Goal: Transaction & Acquisition: Purchase product/service

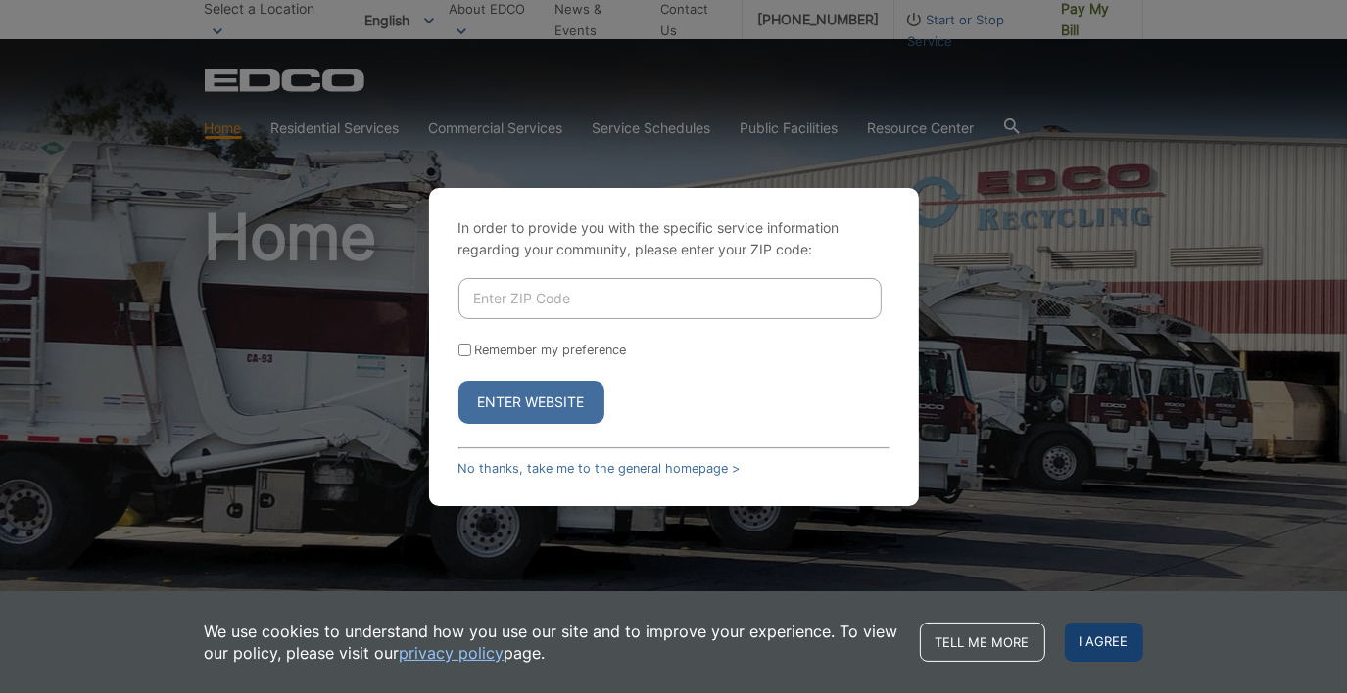
click at [1079, 642] on span "I agree" at bounding box center [1104, 642] width 78 height 39
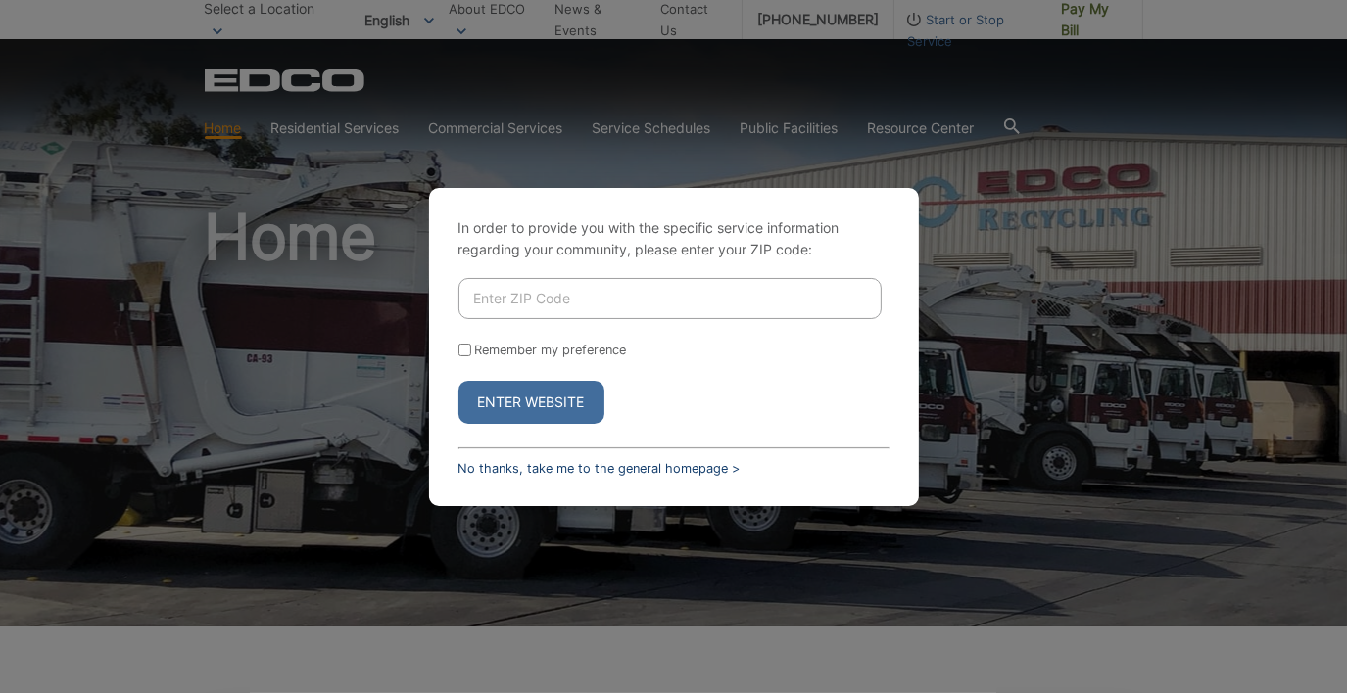
click at [607, 473] on link "No thanks, take me to the general homepage >" at bounding box center [599, 468] width 282 height 15
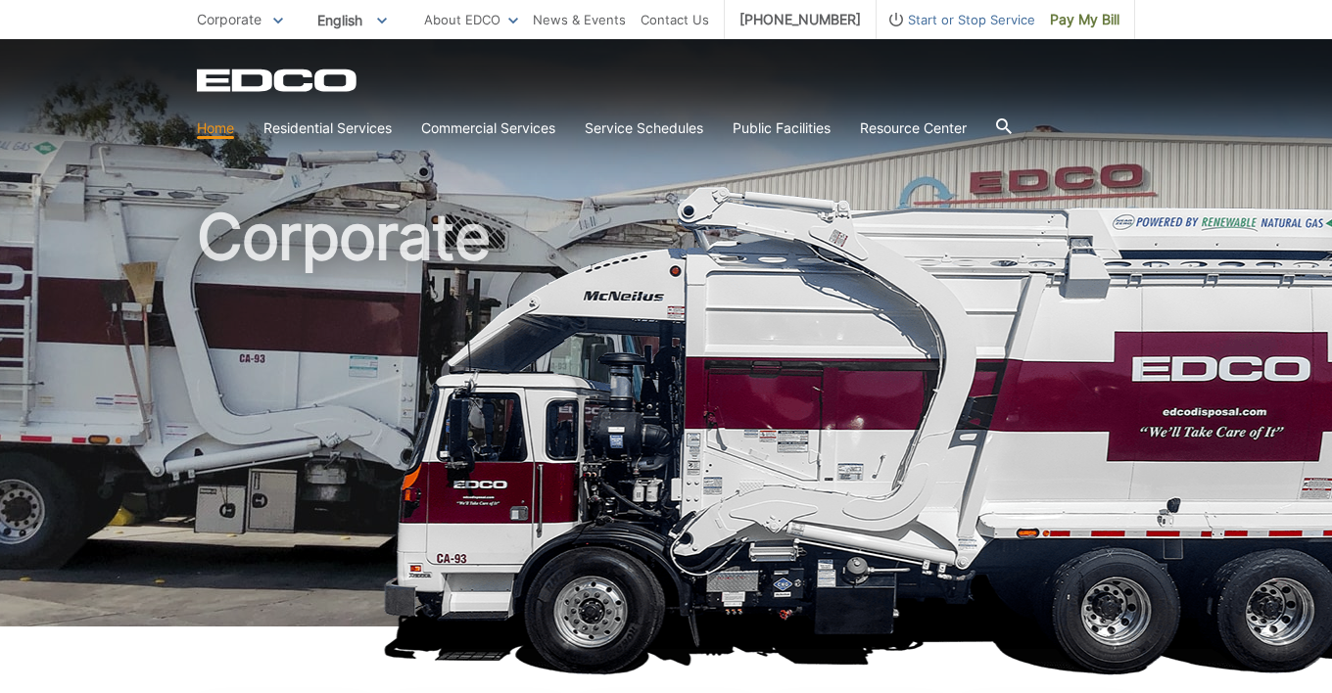
click at [294, 88] on icon "EDCD logo. Return to the homepage." at bounding box center [278, 81] width 162 height 23
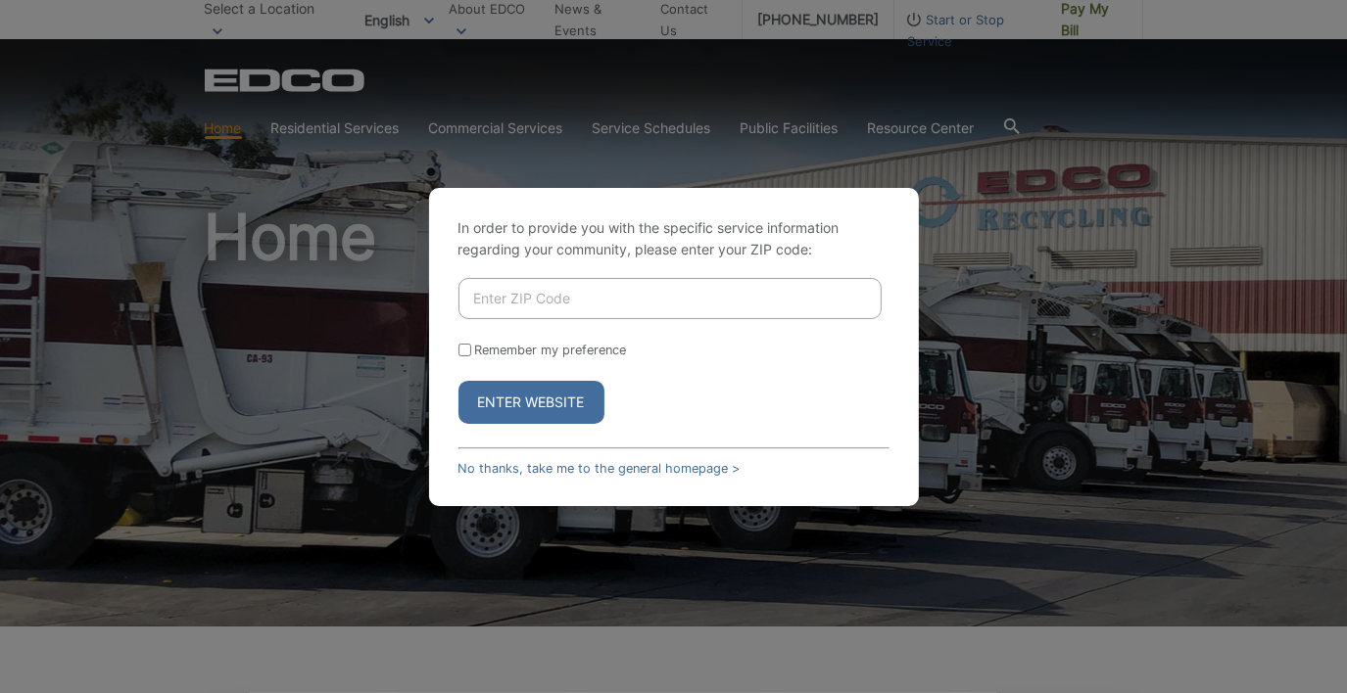
click at [481, 300] on input "Enter ZIP Code" at bounding box center [669, 298] width 423 height 41
type input "91942"
click at [515, 396] on button "Enter Website" at bounding box center [531, 402] width 146 height 43
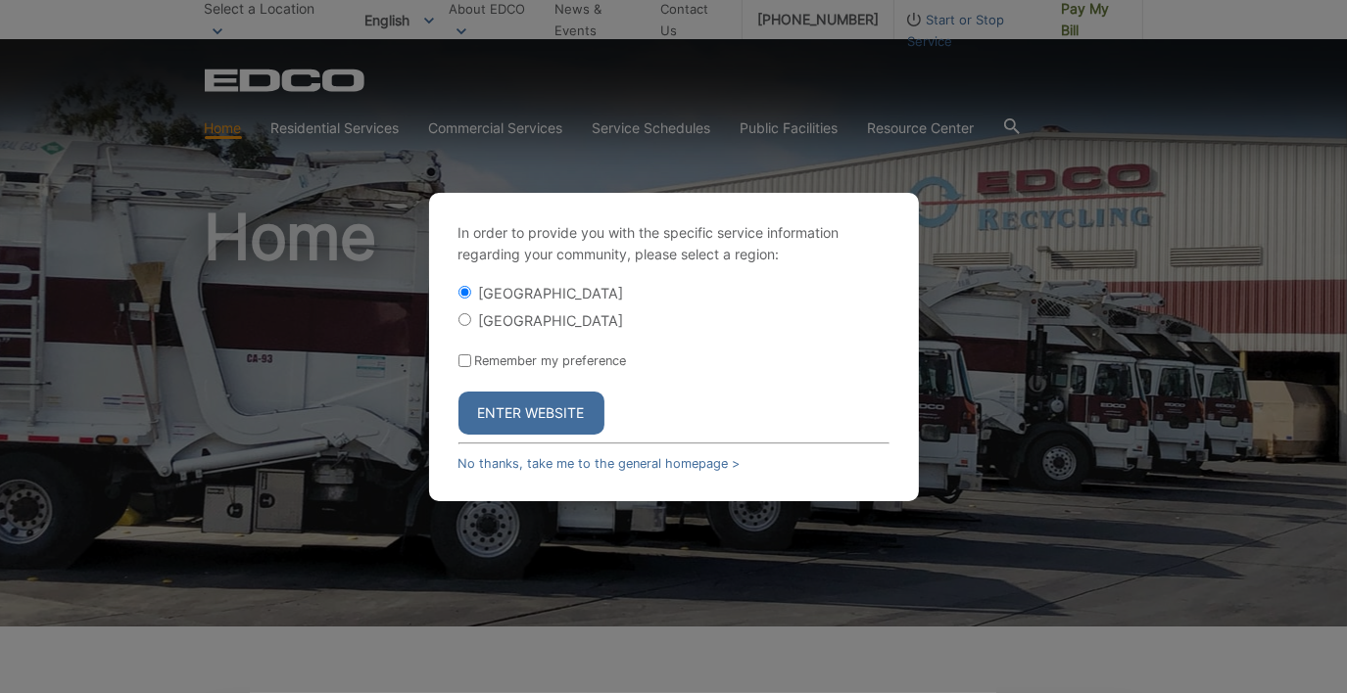
click at [535, 413] on button "Enter Website" at bounding box center [531, 413] width 146 height 43
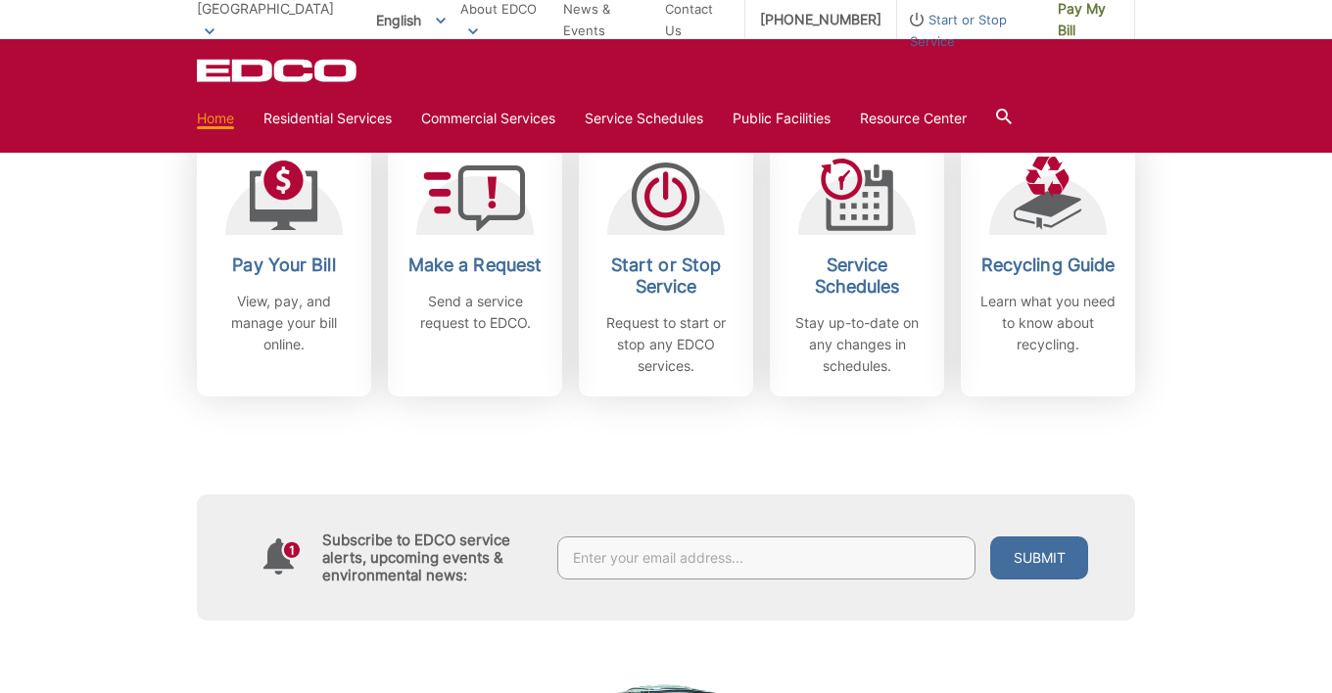
scroll to position [490, 0]
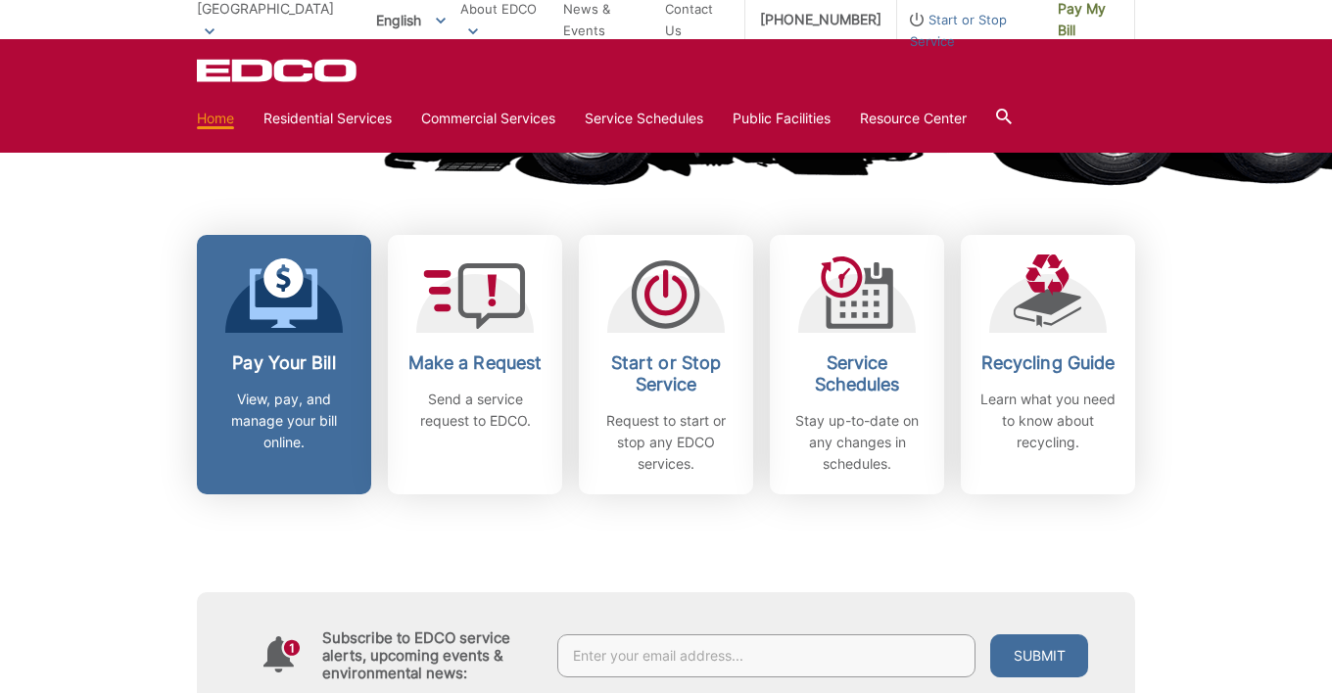
click at [289, 364] on h2 "Pay Your Bill" at bounding box center [284, 364] width 145 height 22
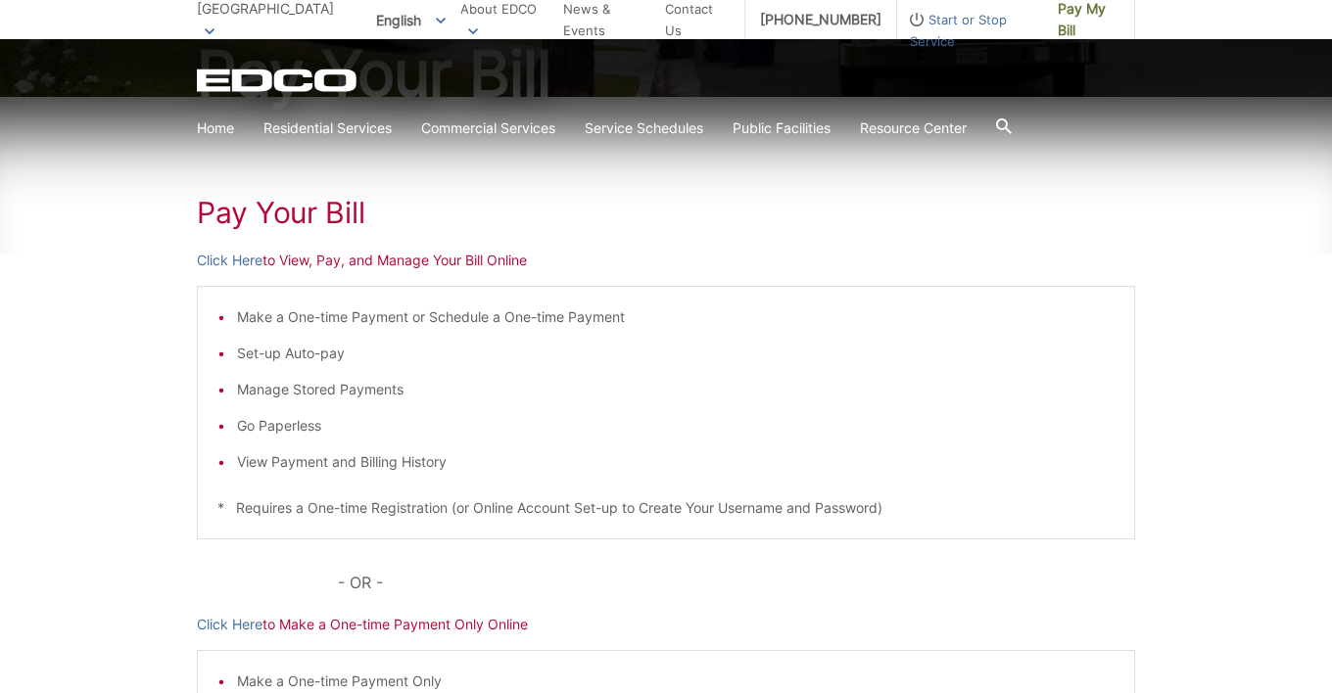
scroll to position [294, 0]
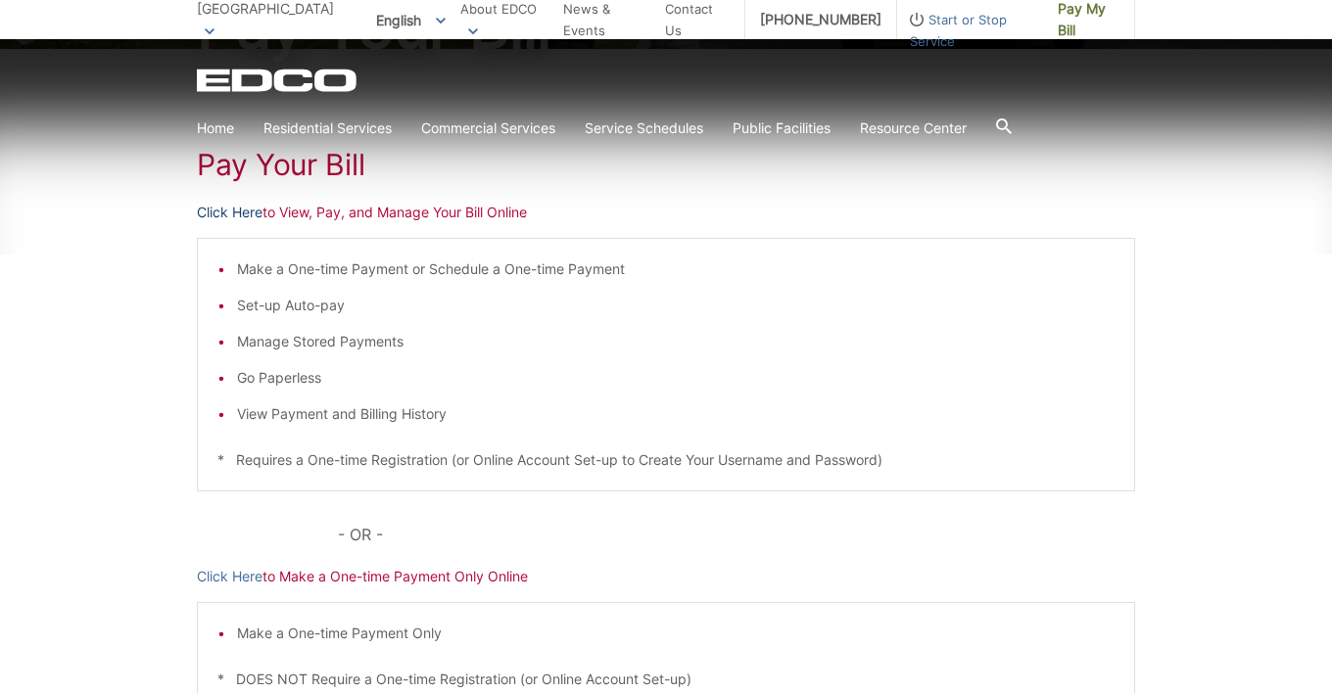
click at [224, 213] on link "Click Here" at bounding box center [230, 213] width 66 height 22
